Goal: Find specific page/section: Find specific page/section

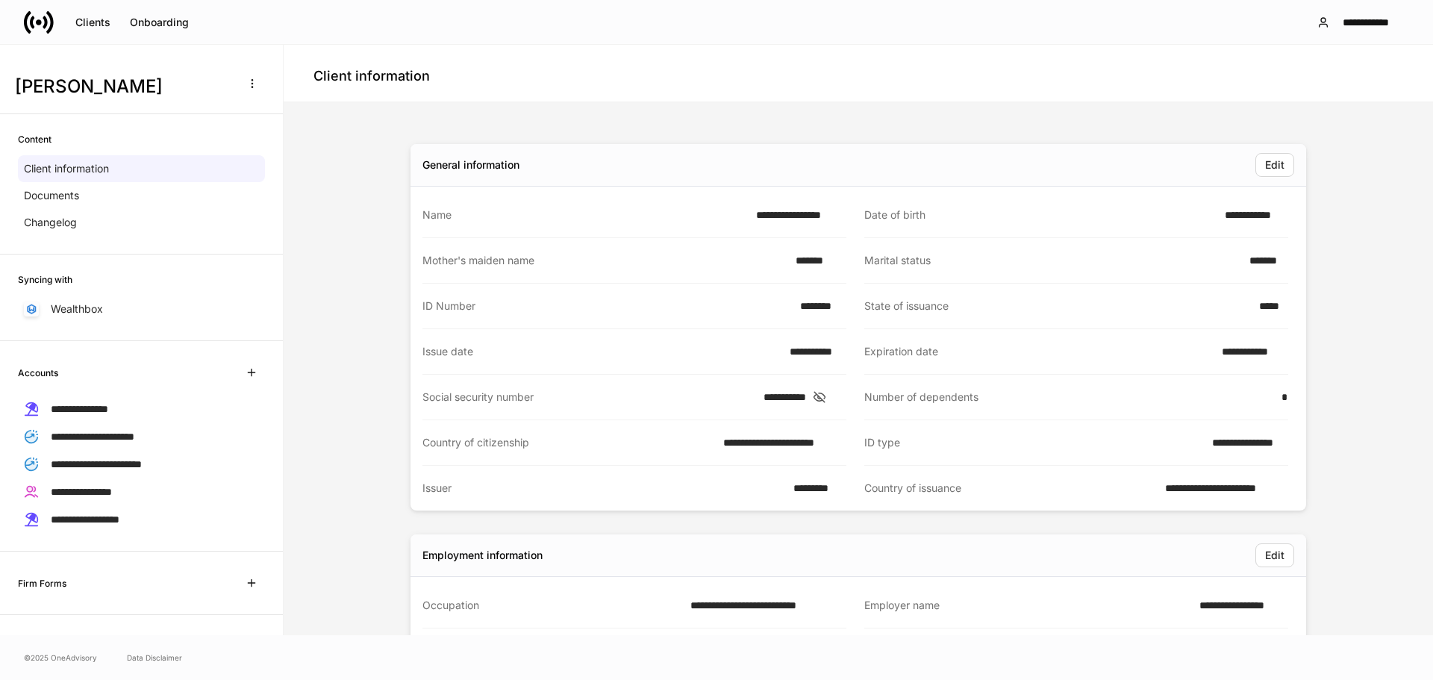
scroll to position [299, 0]
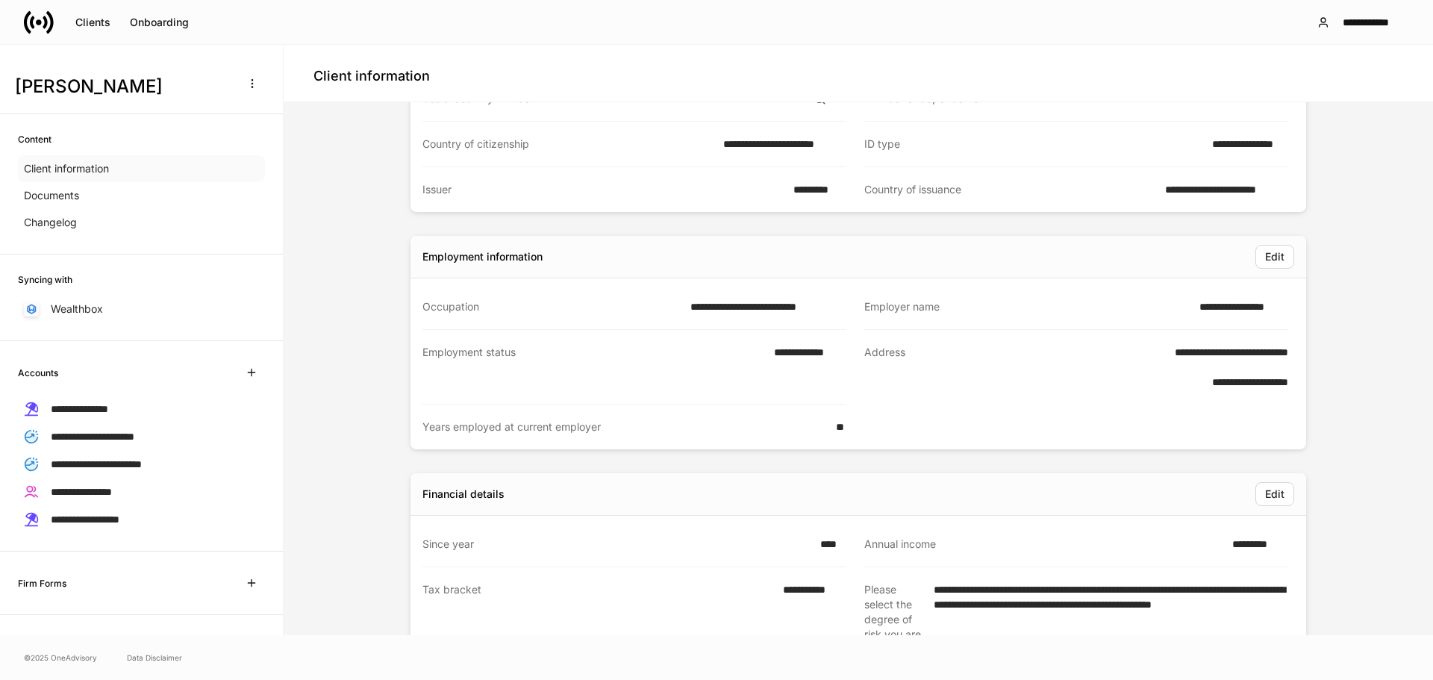
click at [60, 163] on p "Client information" at bounding box center [66, 168] width 85 height 15
click at [100, 22] on div "Clients" at bounding box center [92, 22] width 35 height 10
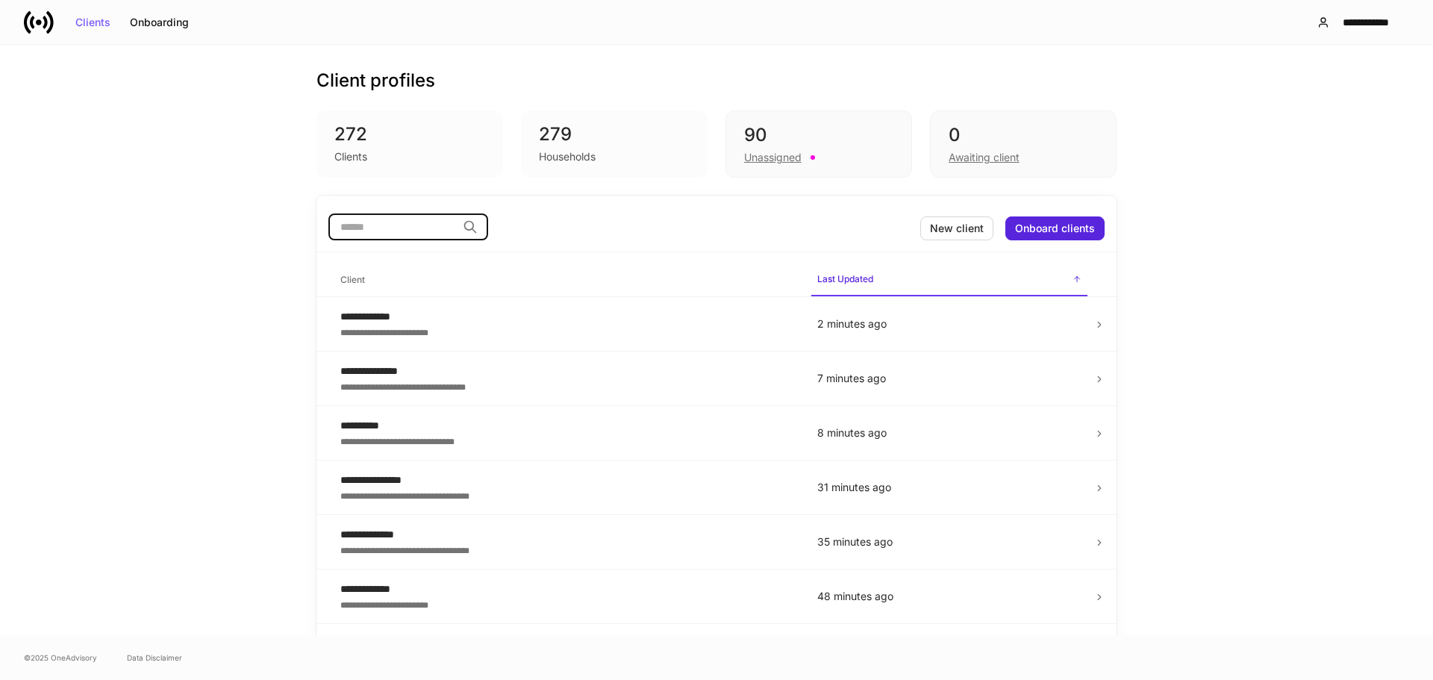
click at [362, 228] on input "search" at bounding box center [392, 226] width 128 height 27
type input "**"
click at [1098, 381] on icon at bounding box center [1099, 379] width 3 height 5
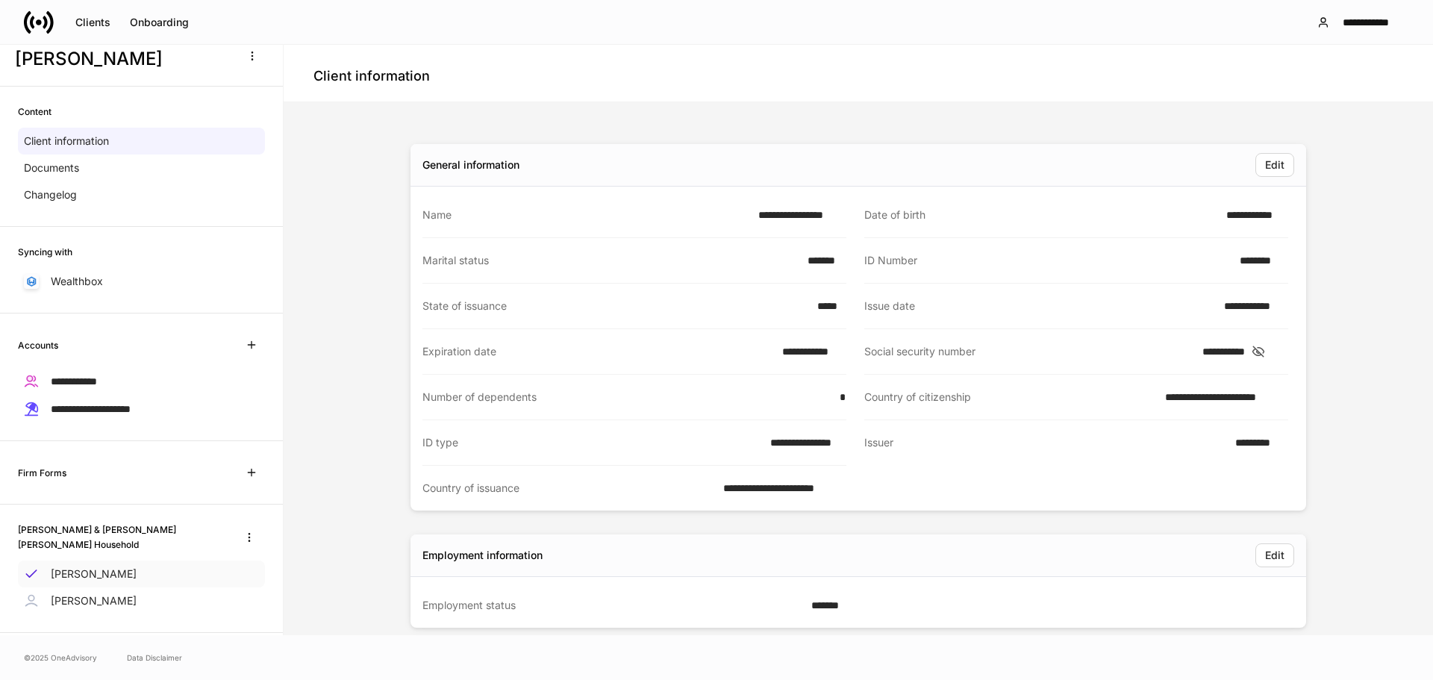
scroll to position [43, 0]
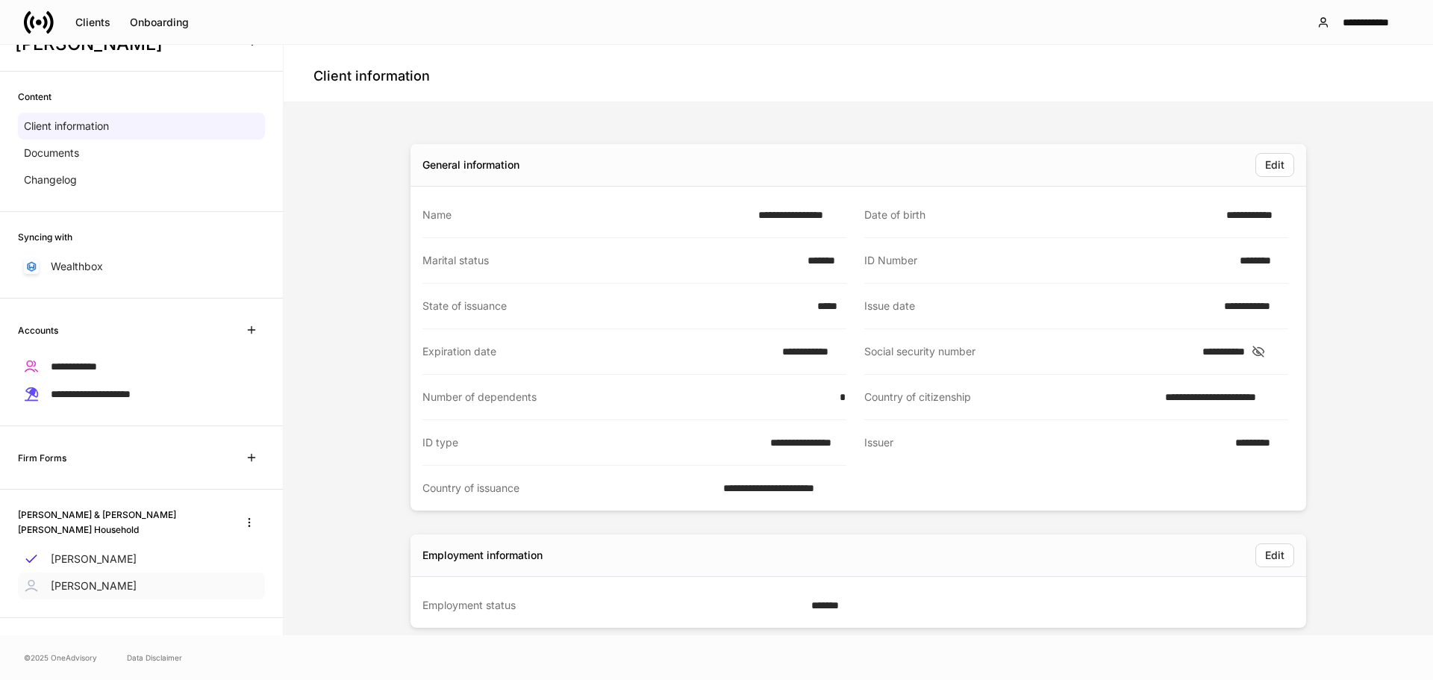
click at [89, 581] on p "[PERSON_NAME]" at bounding box center [94, 585] width 86 height 15
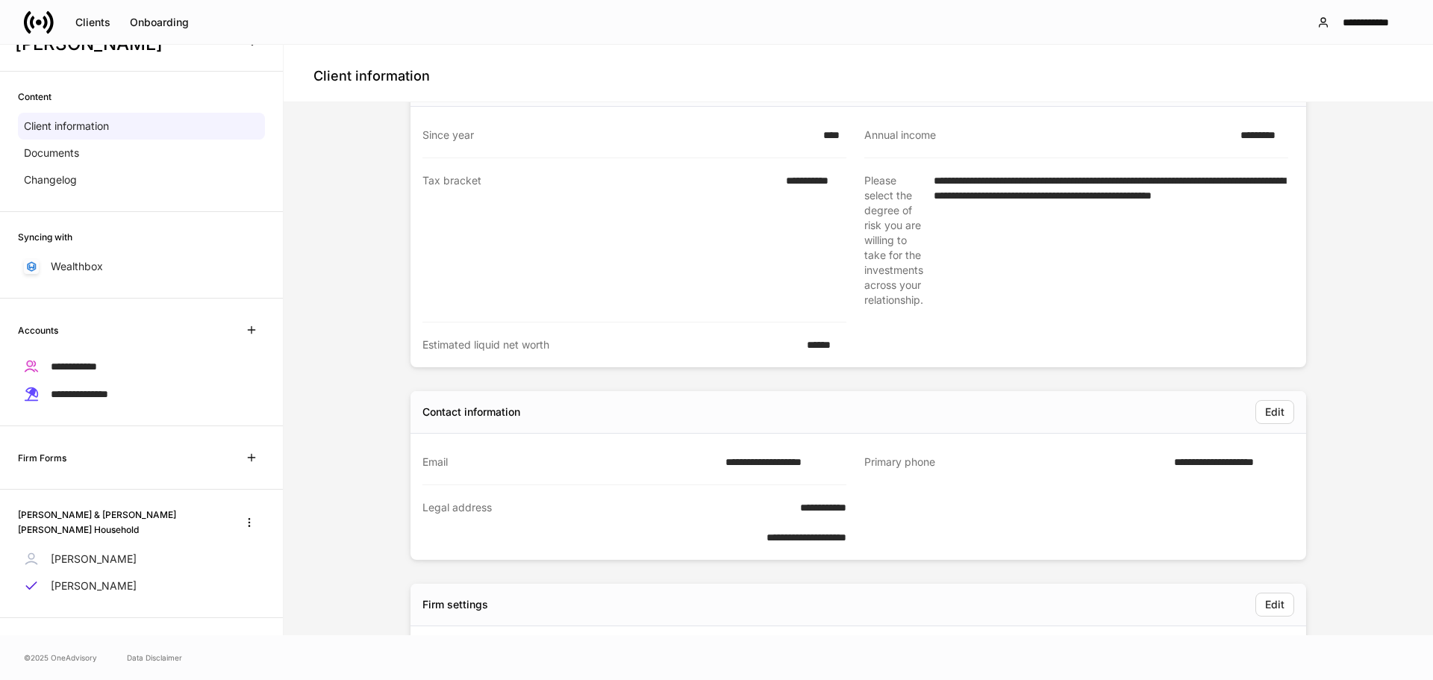
scroll to position [597, 0]
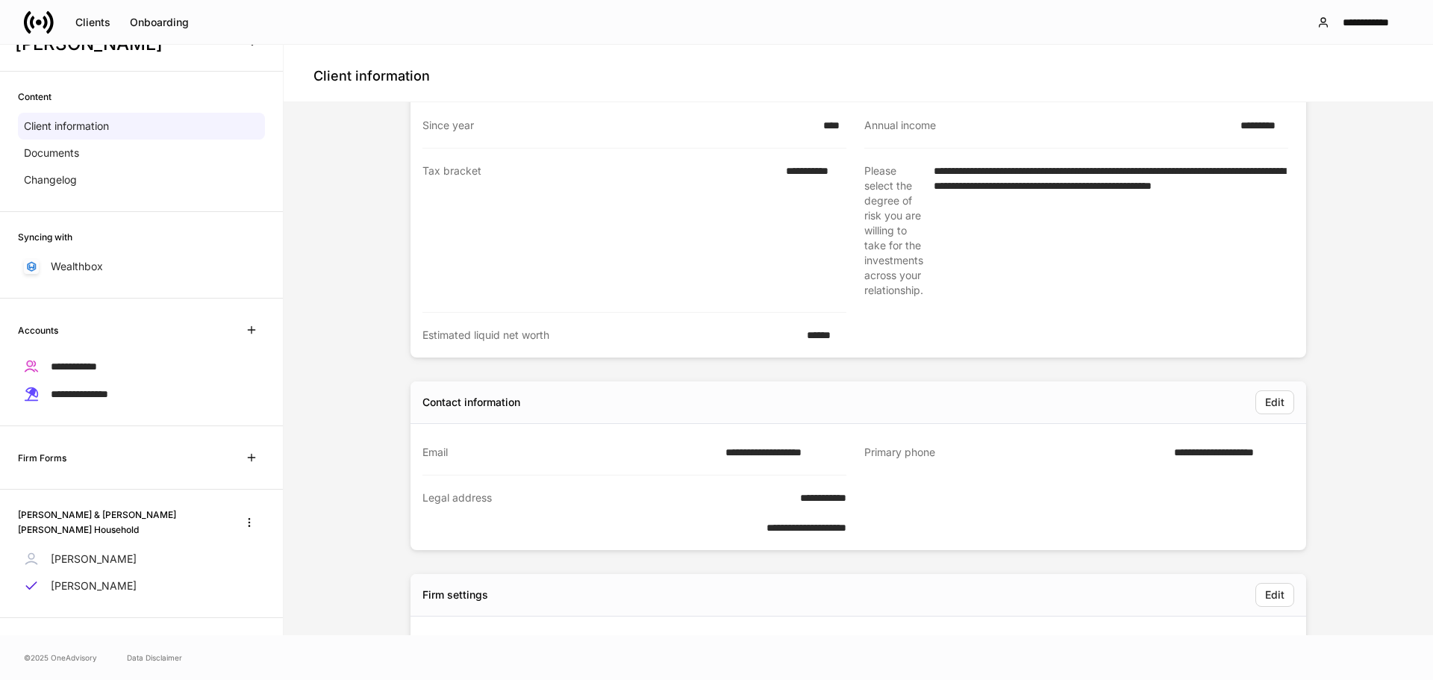
drag, startPoint x: 861, startPoint y: 390, endPoint x: 780, endPoint y: 400, distance: 81.2
click at [857, 392] on div "Edit" at bounding box center [907, 402] width 774 height 24
